Goal: Information Seeking & Learning: Learn about a topic

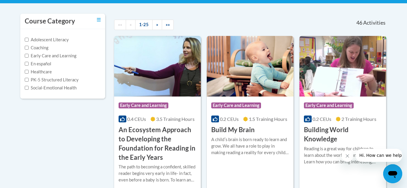
scroll to position [122, 0]
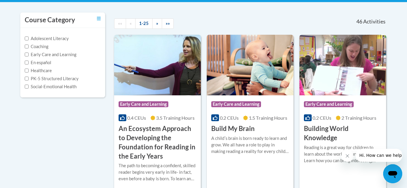
click at [45, 80] on label "PK-5 Structured Literacy" at bounding box center [52, 79] width 54 height 7
click at [29, 80] on input "PK-5 Structured Literacy" at bounding box center [27, 79] width 4 height 4
checkbox input "true"
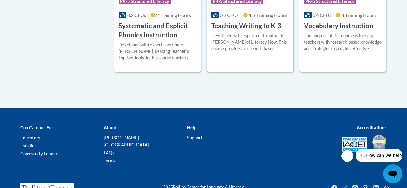
scroll to position [0, 0]
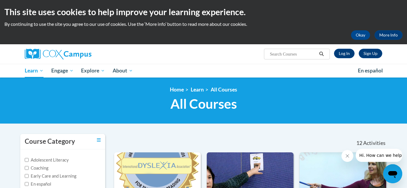
click at [272, 54] on input "Search..." at bounding box center [293, 54] width 48 height 7
type input "assess"
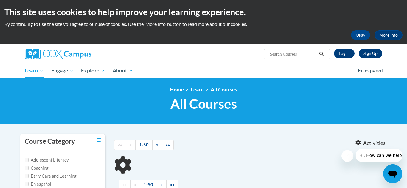
type input "assess"
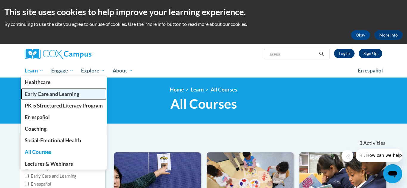
click at [58, 94] on span "Early Care and Learning" at bounding box center [52, 94] width 54 height 6
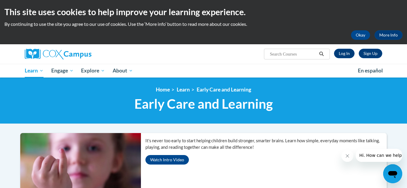
click at [291, 52] on input "Search..." at bounding box center [293, 54] width 48 height 7
type input "assessing"
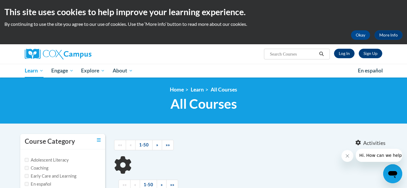
type input "assessing"
